Goal: Browse casually: Explore the website without a specific task or goal

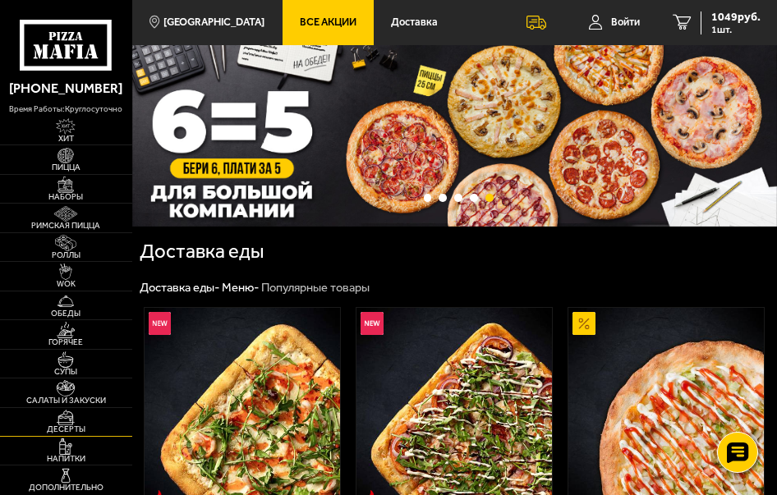
click at [75, 427] on span "Десерты" at bounding box center [66, 429] width 132 height 8
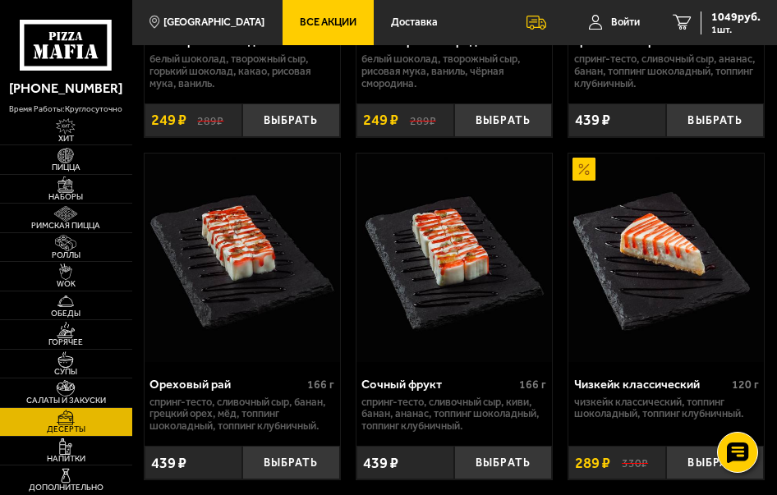
scroll to position [644, 0]
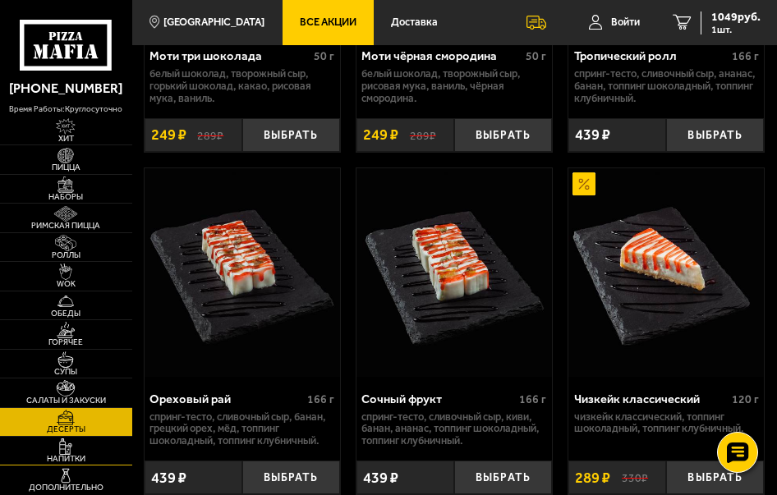
click at [96, 447] on link "Напитки" at bounding box center [66, 451] width 132 height 28
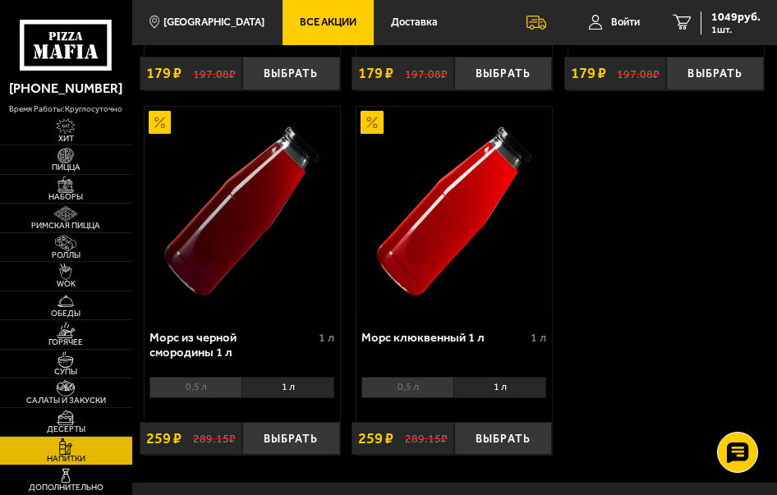
scroll to position [1395, 0]
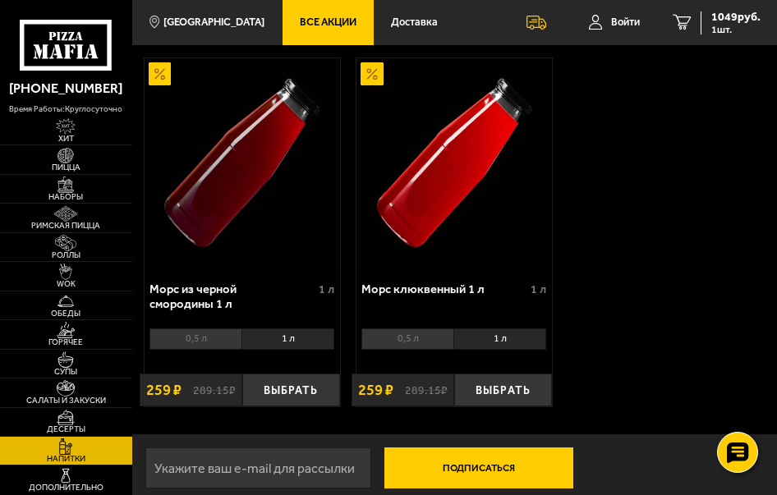
click at [437, 346] on li "0,5 л" at bounding box center [407, 338] width 92 height 21
click at [72, 425] on span "Десерты" at bounding box center [66, 429] width 132 height 8
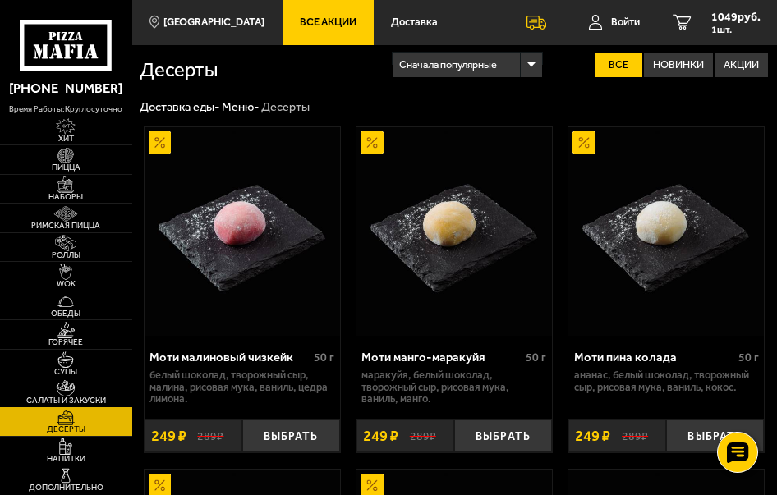
click at [87, 389] on link "Салаты и закуски" at bounding box center [66, 392] width 132 height 28
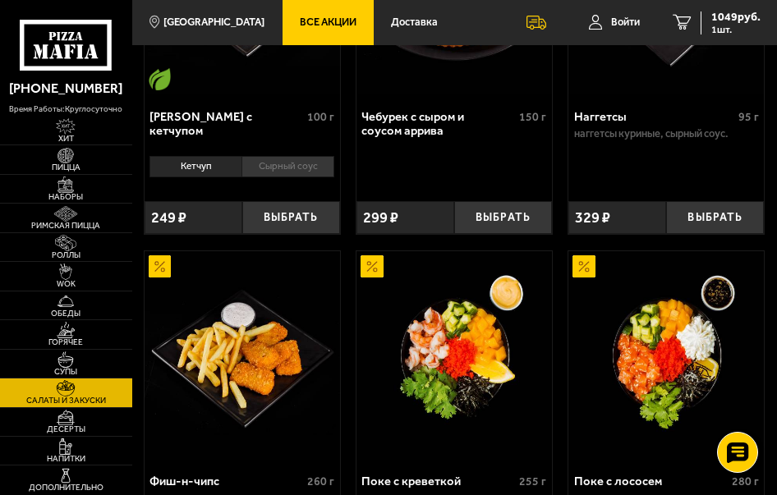
scroll to position [1642, 0]
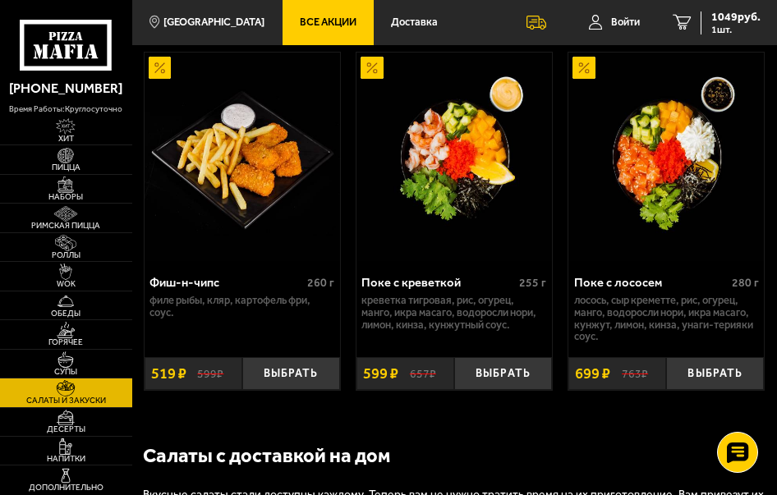
click at [254, 300] on p "филе рыбы, кляр, картофель фри, соус." at bounding box center [241, 307] width 185 height 25
